Goal: Information Seeking & Learning: Learn about a topic

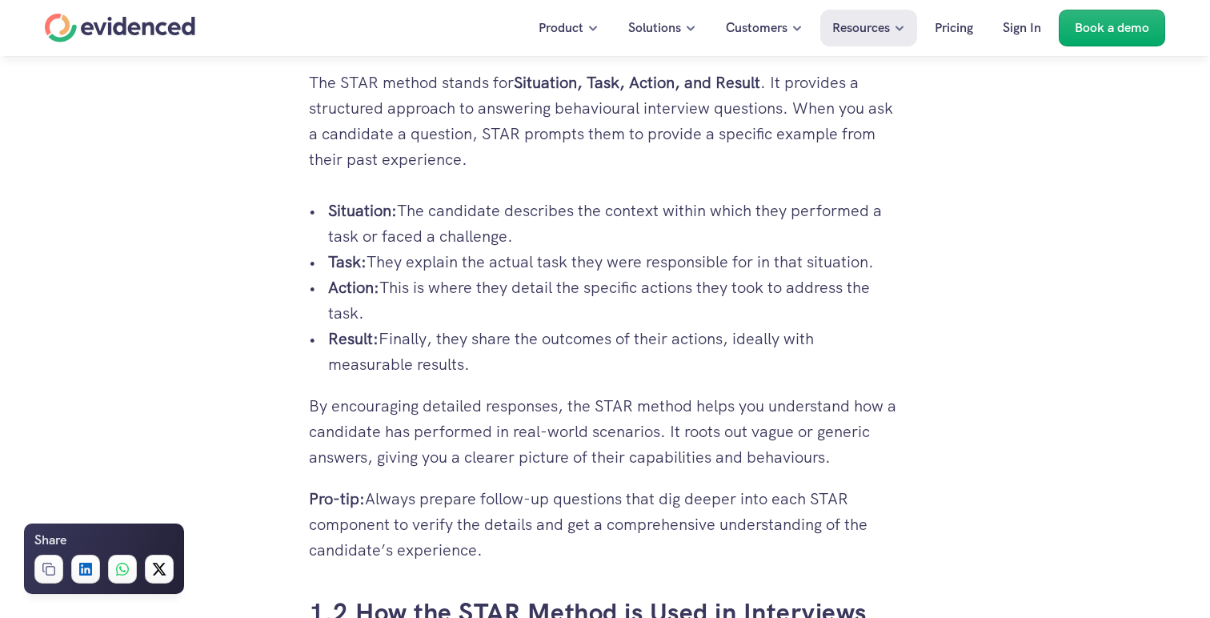
scroll to position [1066, 0]
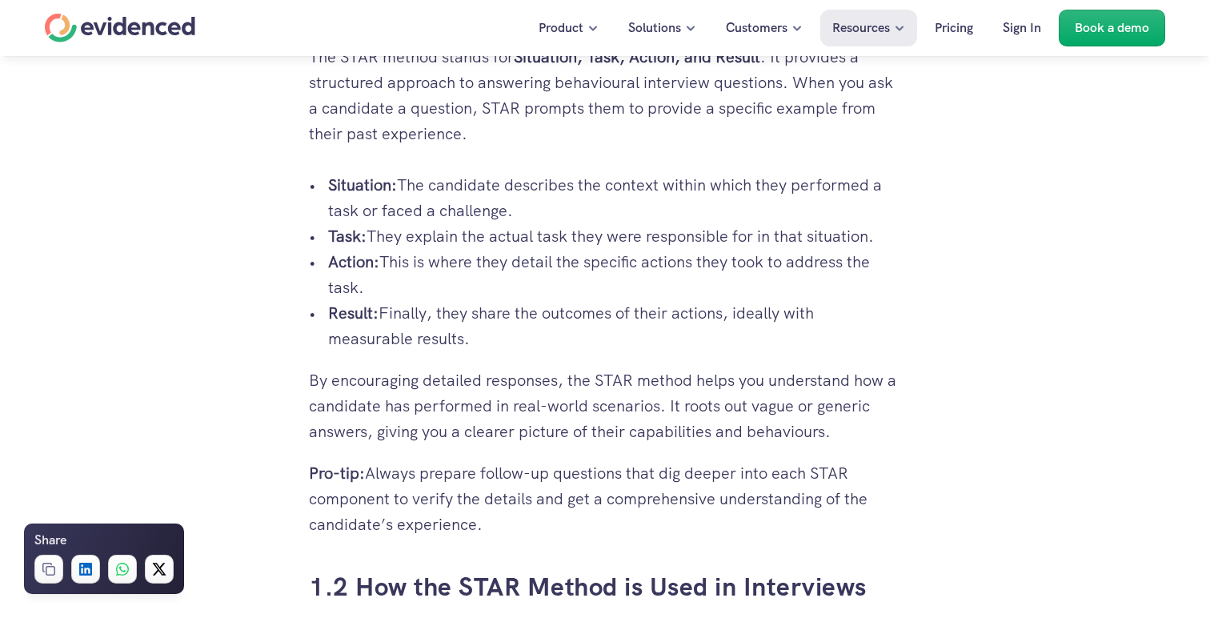
drag, startPoint x: 330, startPoint y: 185, endPoint x: 426, endPoint y: 294, distance: 146.2
click at [426, 294] on ul "Situation: The candidate describes the context within which they performed a ta…" at bounding box center [605, 261] width 592 height 179
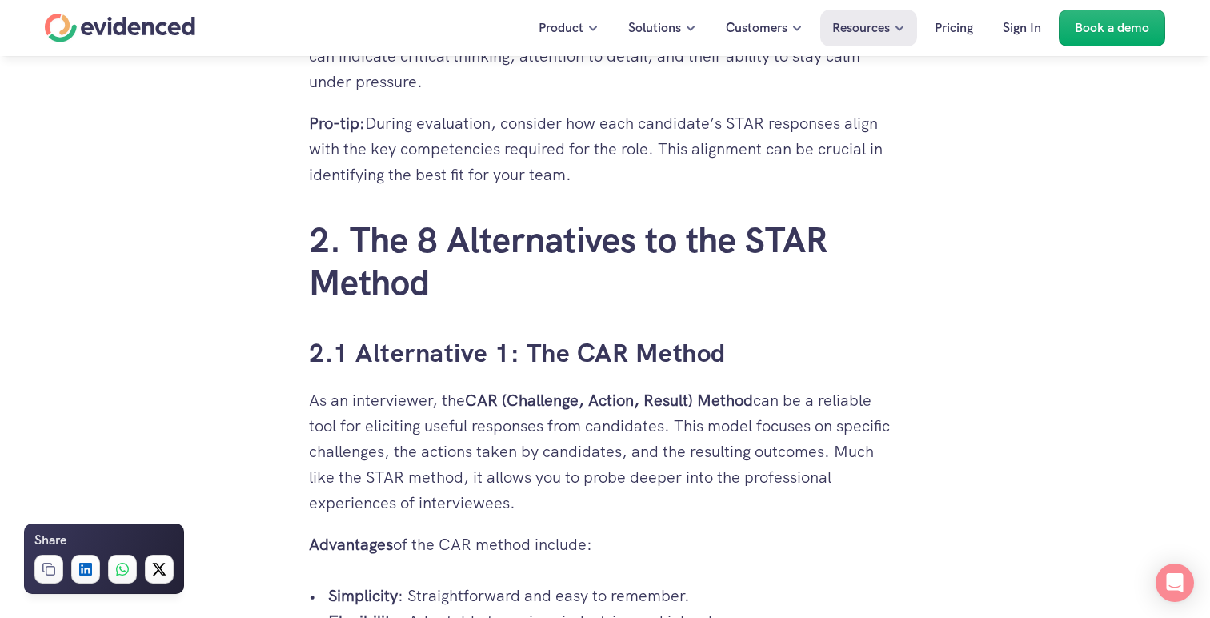
scroll to position [2603, 0]
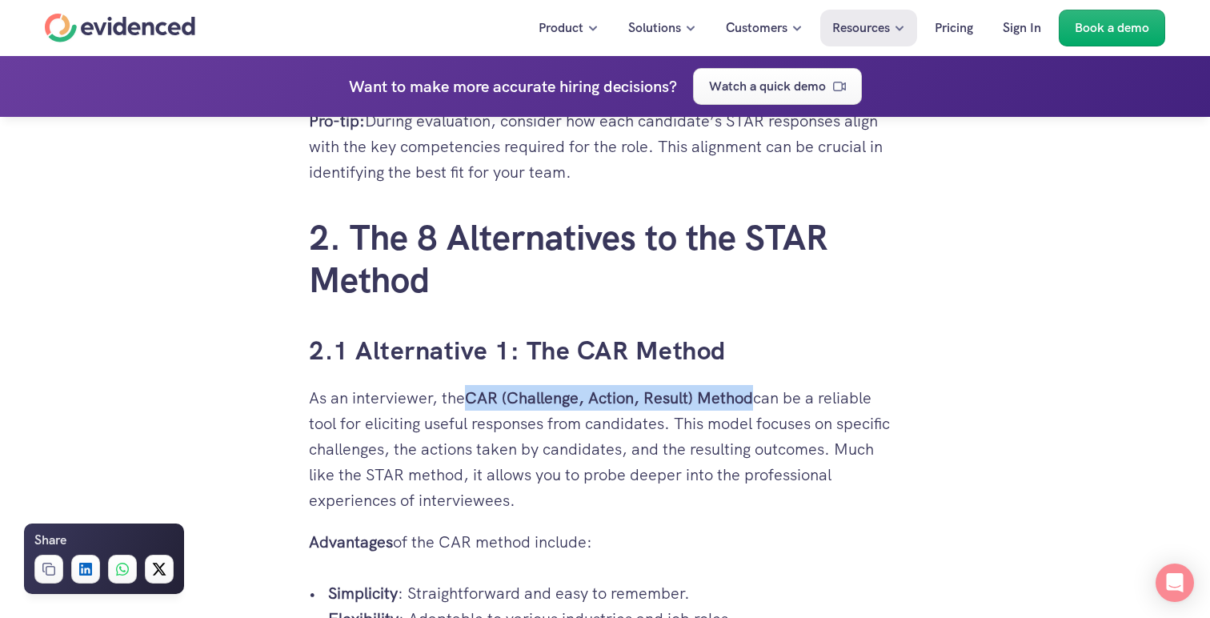
drag, startPoint x: 470, startPoint y: 402, endPoint x: 751, endPoint y: 408, distance: 280.9
click at [751, 408] on p "As an interviewer, the CAR (Challenge, Action, Result) Method can be a reliable…" at bounding box center [605, 449] width 592 height 128
drag, startPoint x: 312, startPoint y: 545, endPoint x: 689, endPoint y: 538, distance: 376.8
click at [689, 538] on p "Advantages of the CAR method include:" at bounding box center [605, 542] width 592 height 26
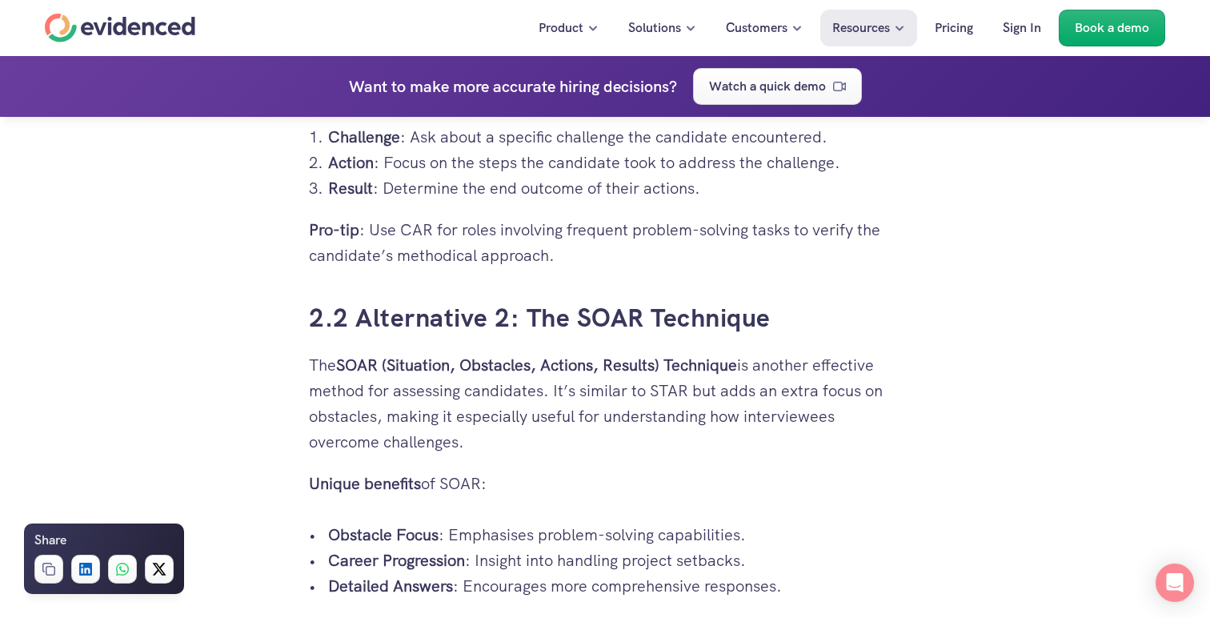
scroll to position [3204, 0]
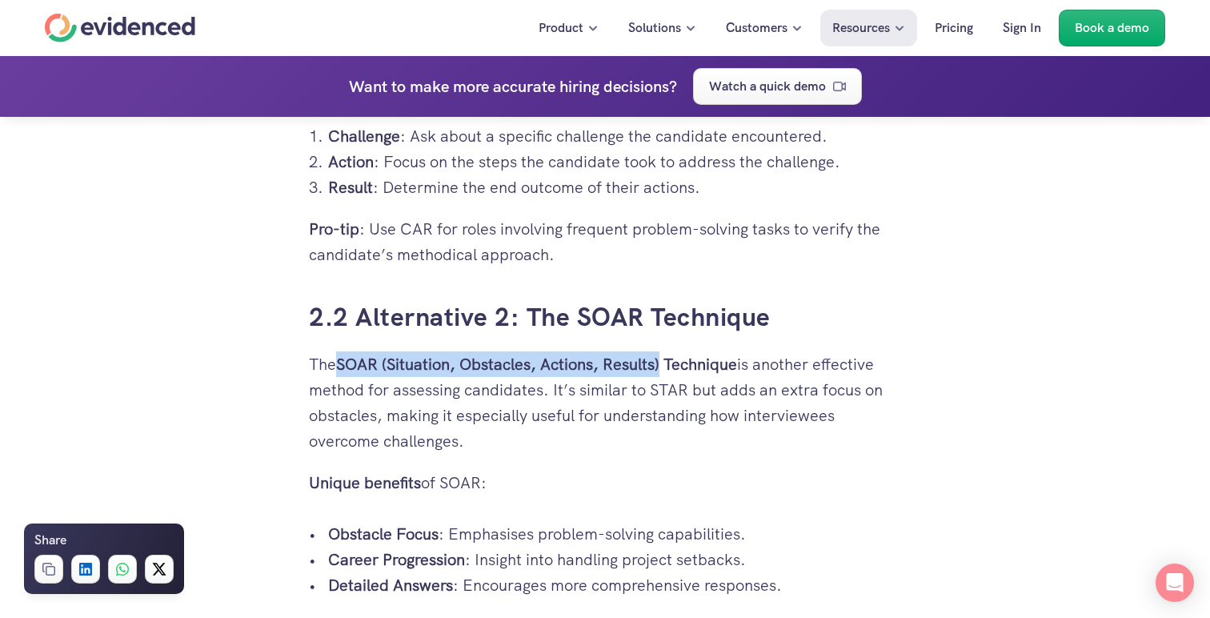
drag, startPoint x: 338, startPoint y: 365, endPoint x: 664, endPoint y: 368, distance: 325.6
click at [664, 368] on p "The SOAR (Situation, Obstacles, Actions, Results) Technique is another effectiv…" at bounding box center [605, 402] width 592 height 102
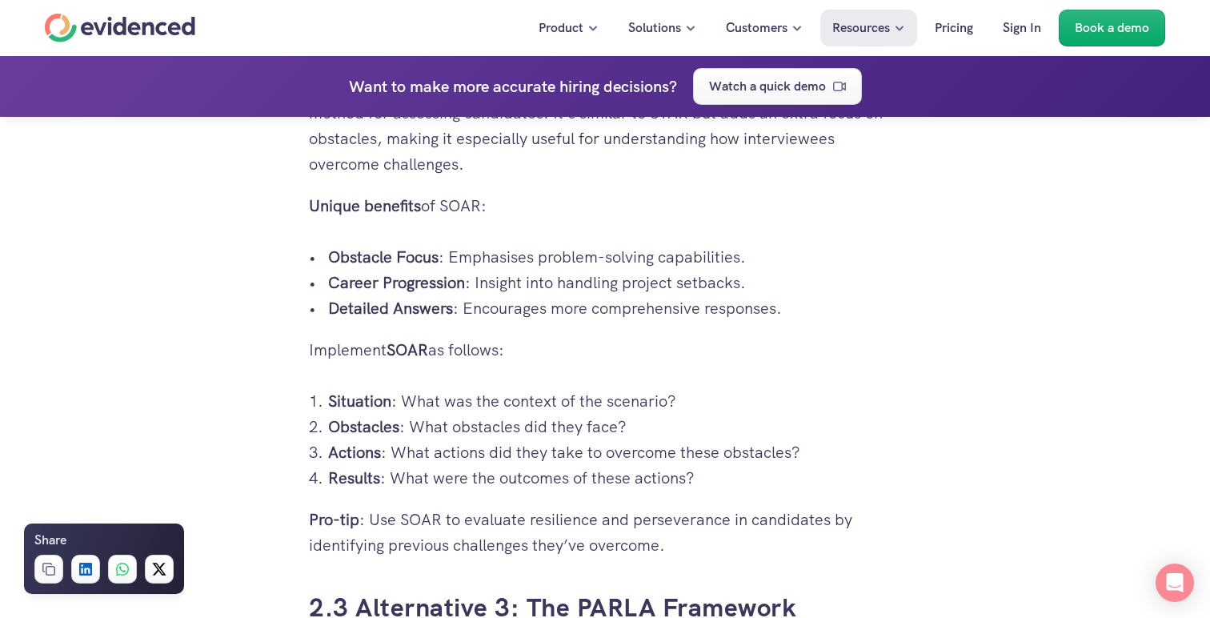
scroll to position [3506, 0]
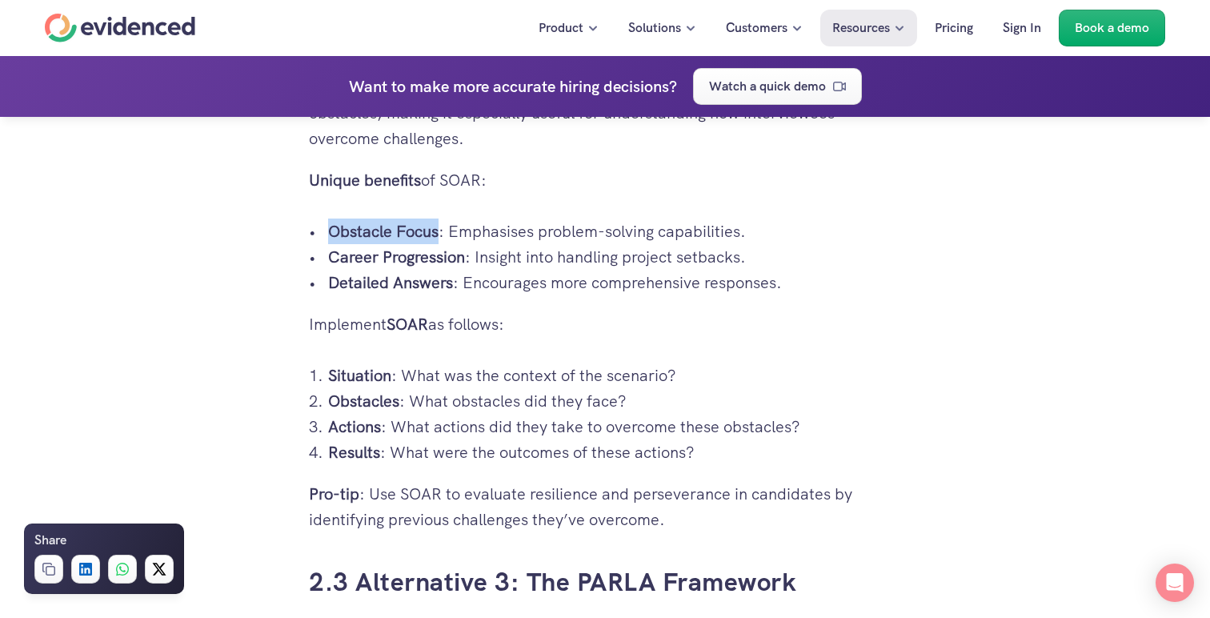
drag, startPoint x: 330, startPoint y: 230, endPoint x: 439, endPoint y: 226, distance: 109.6
click at [439, 226] on p "Obstacle Focus : Emphasises problem-solving capabilities." at bounding box center [614, 231] width 573 height 26
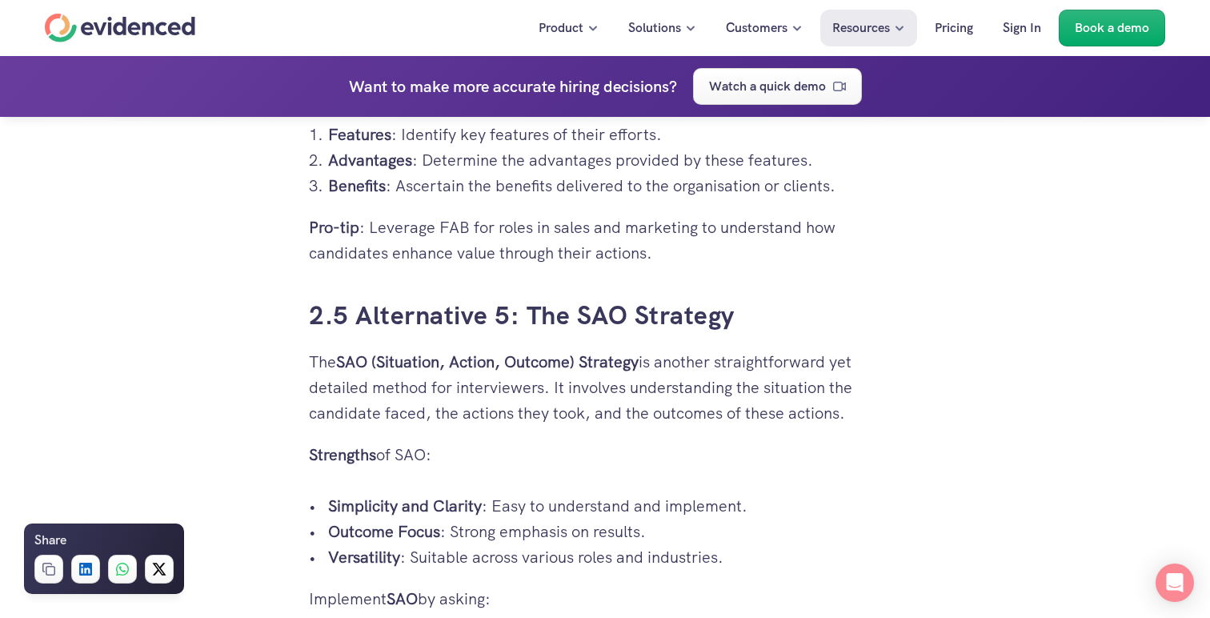
scroll to position [4882, 0]
